Goal: Navigation & Orientation: Find specific page/section

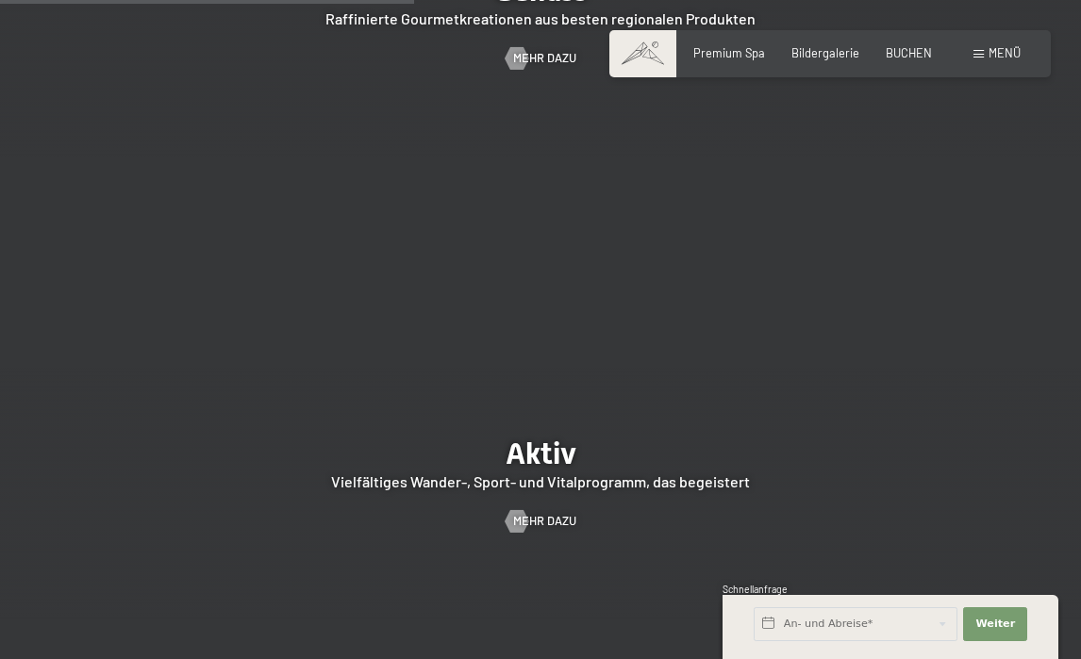
scroll to position [2547, 0]
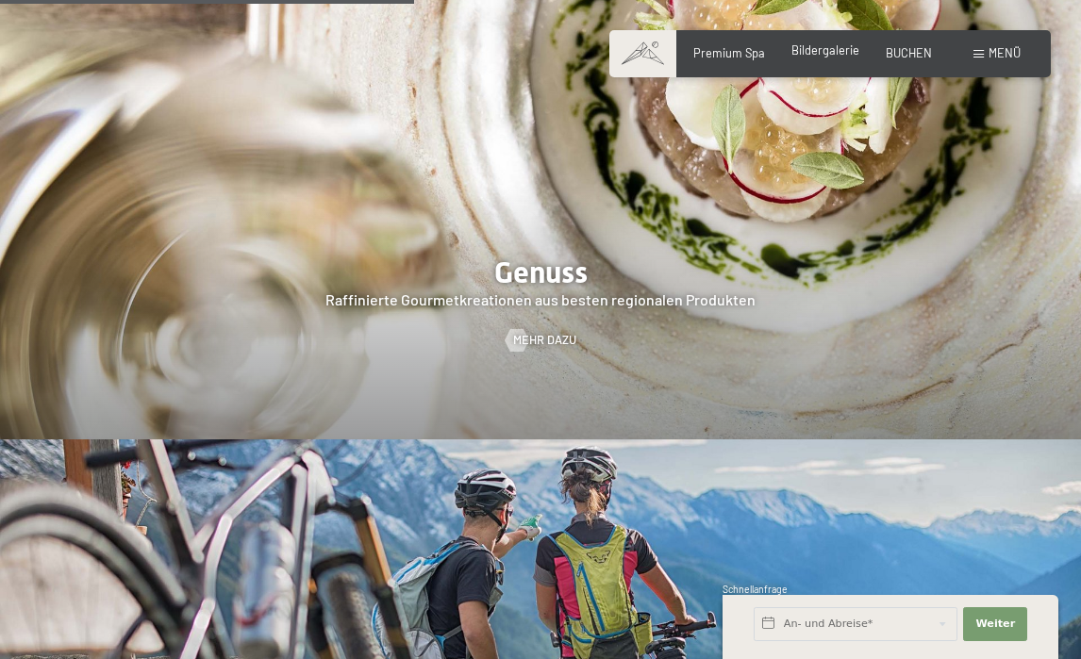
click at [830, 46] on span "Bildergalerie" at bounding box center [825, 49] width 68 height 15
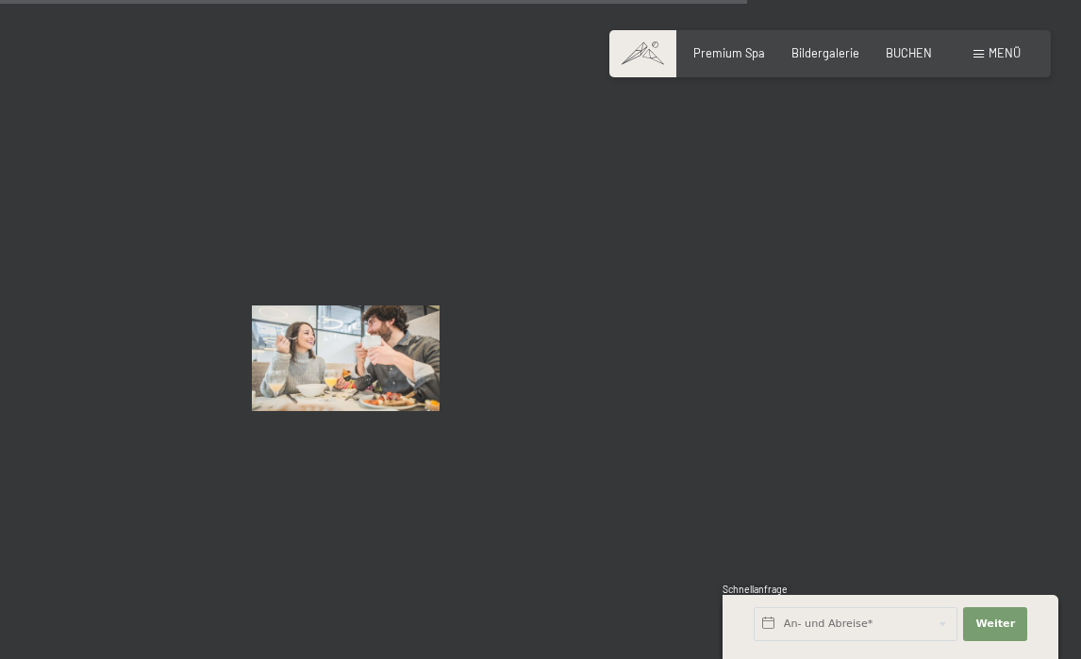
scroll to position [10564, 0]
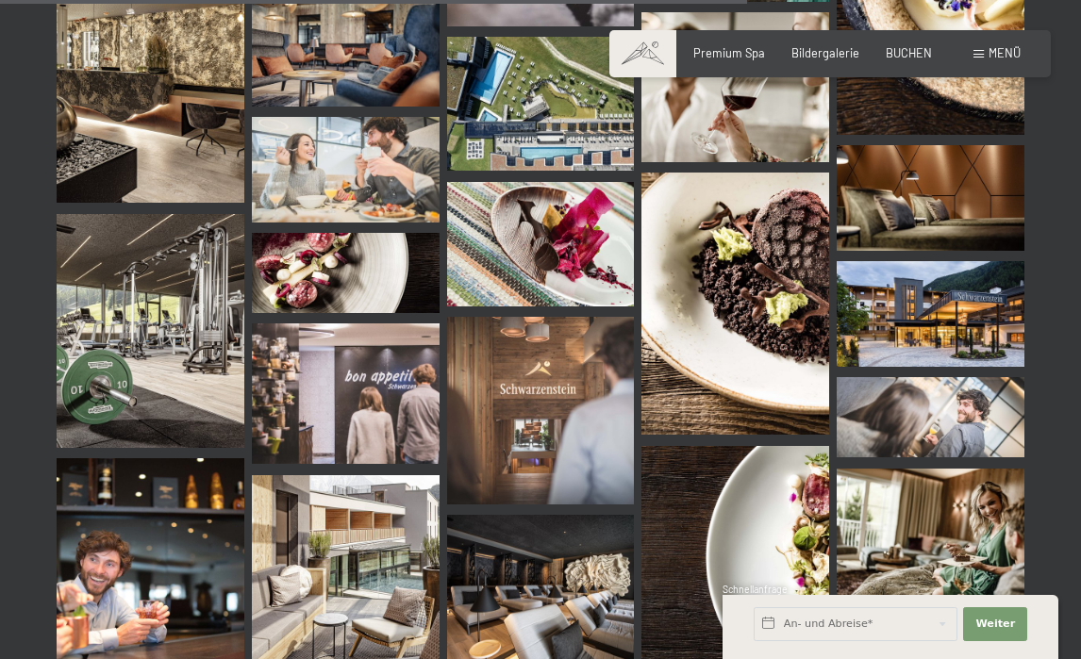
click at [138, 349] on img at bounding box center [151, 331] width 188 height 234
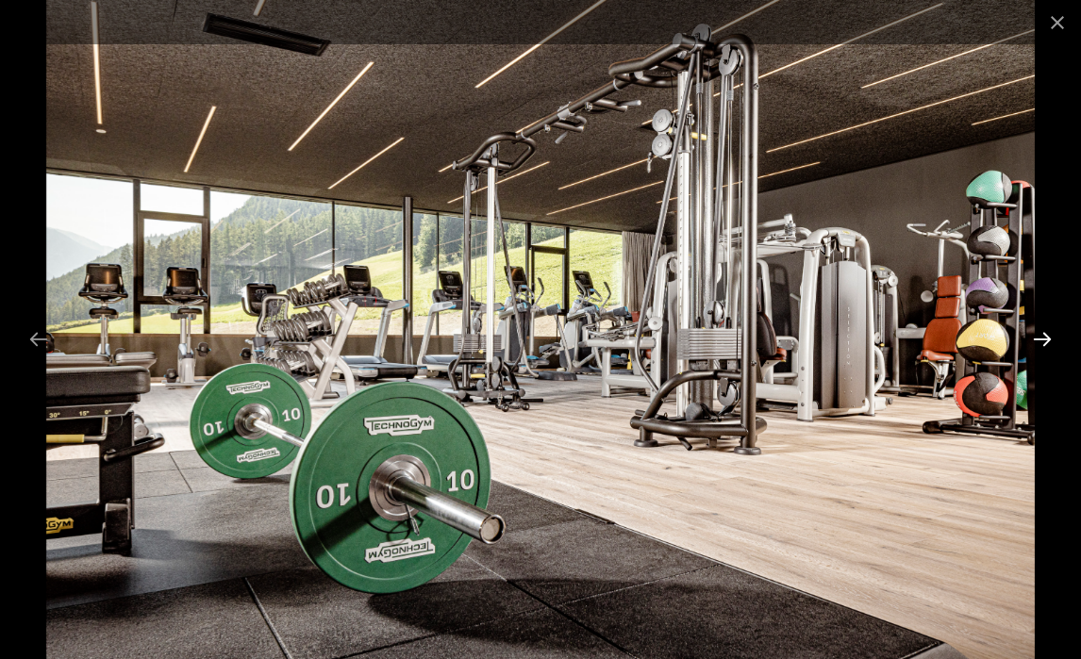
click at [1050, 341] on button "Next slide" at bounding box center [1042, 339] width 40 height 37
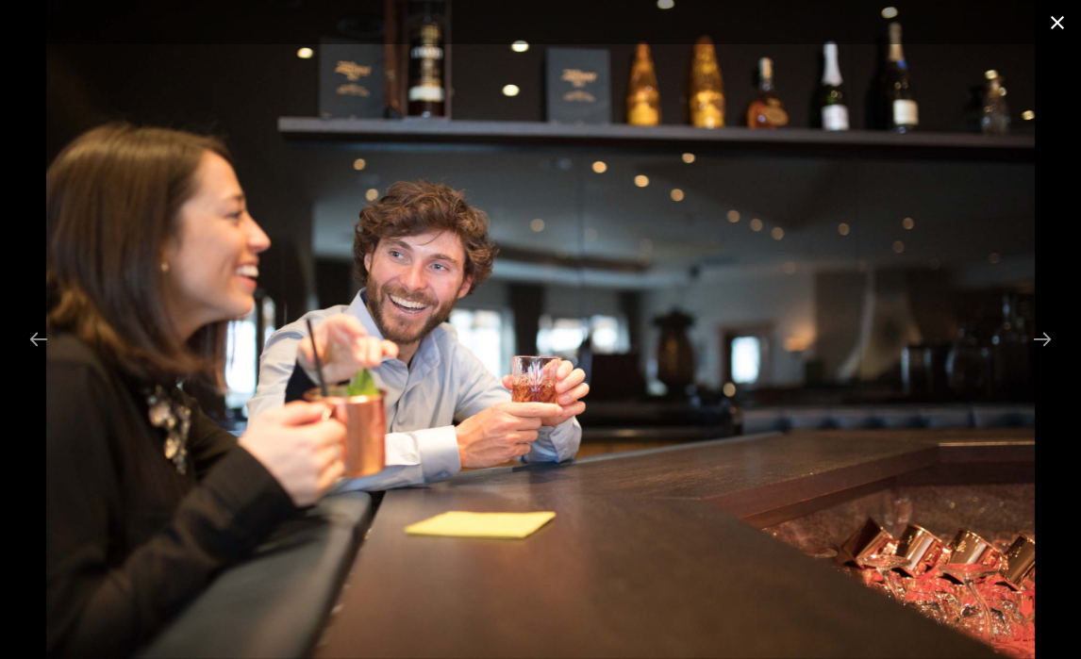
click at [1057, 28] on button "Close gallery" at bounding box center [1057, 22] width 47 height 44
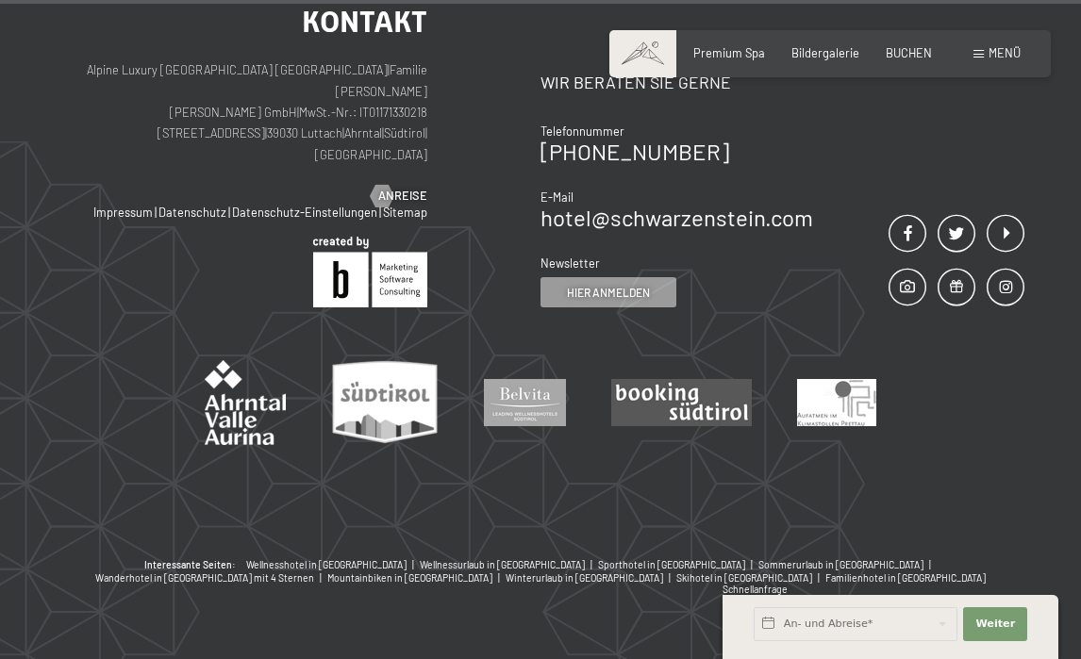
scroll to position [15378, 0]
